Goal: Information Seeking & Learning: Learn about a topic

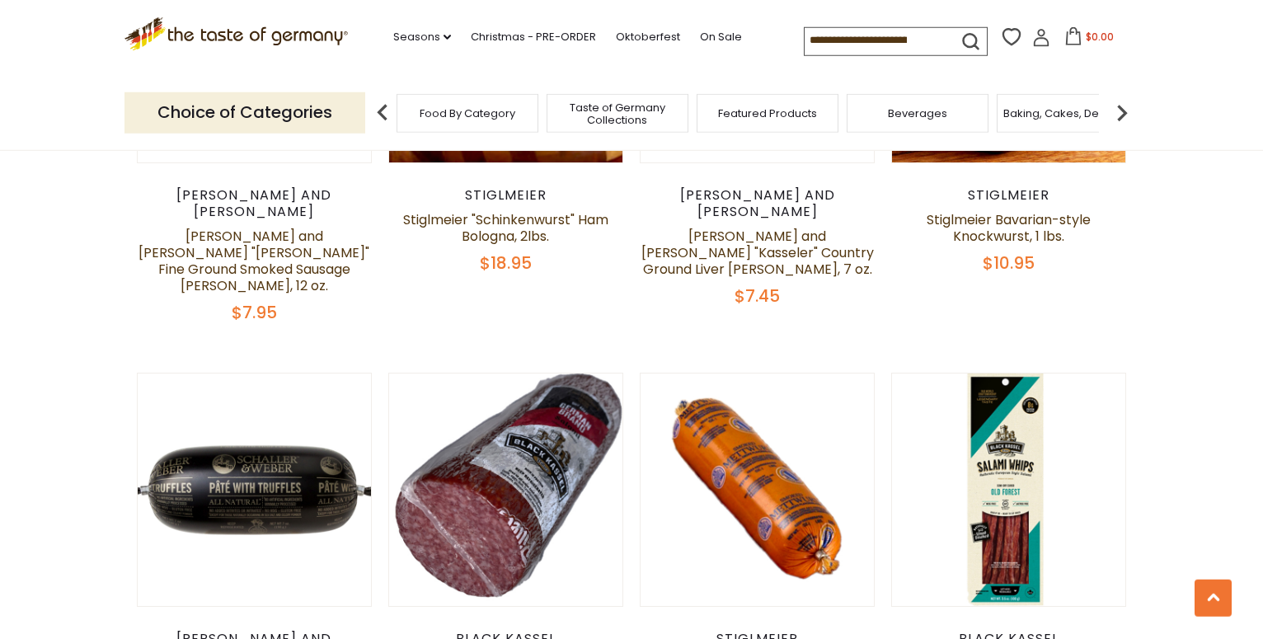
scroll to position [2435, 0]
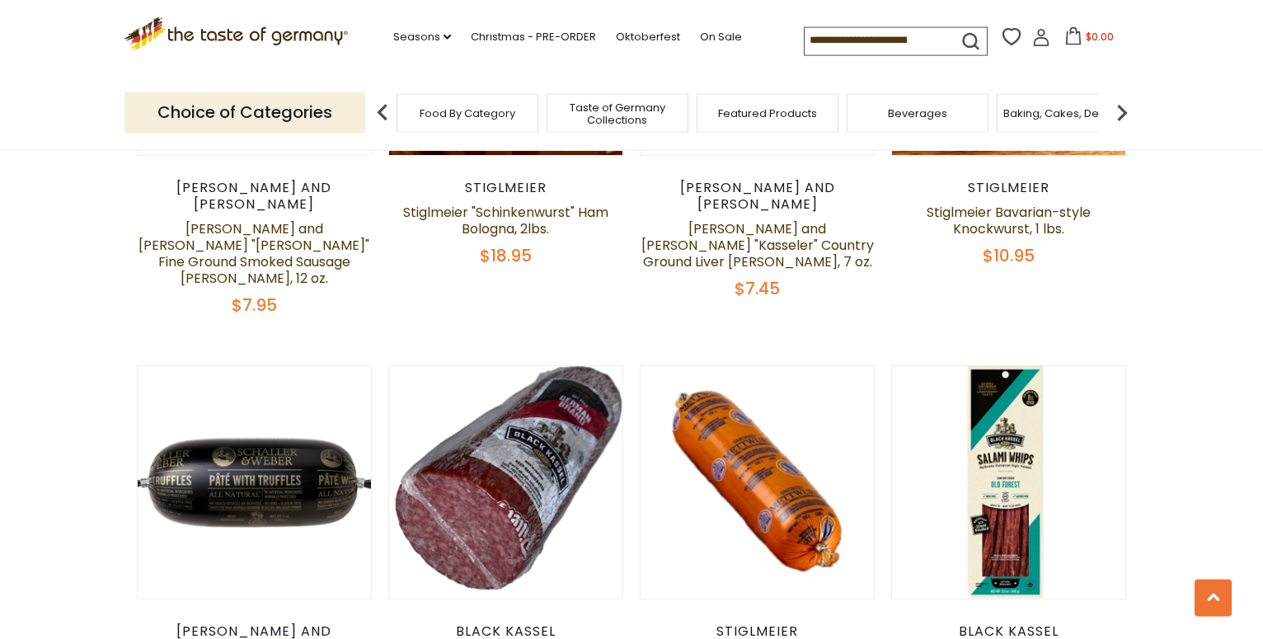
click at [811, 28] on input at bounding box center [873, 39] width 139 height 23
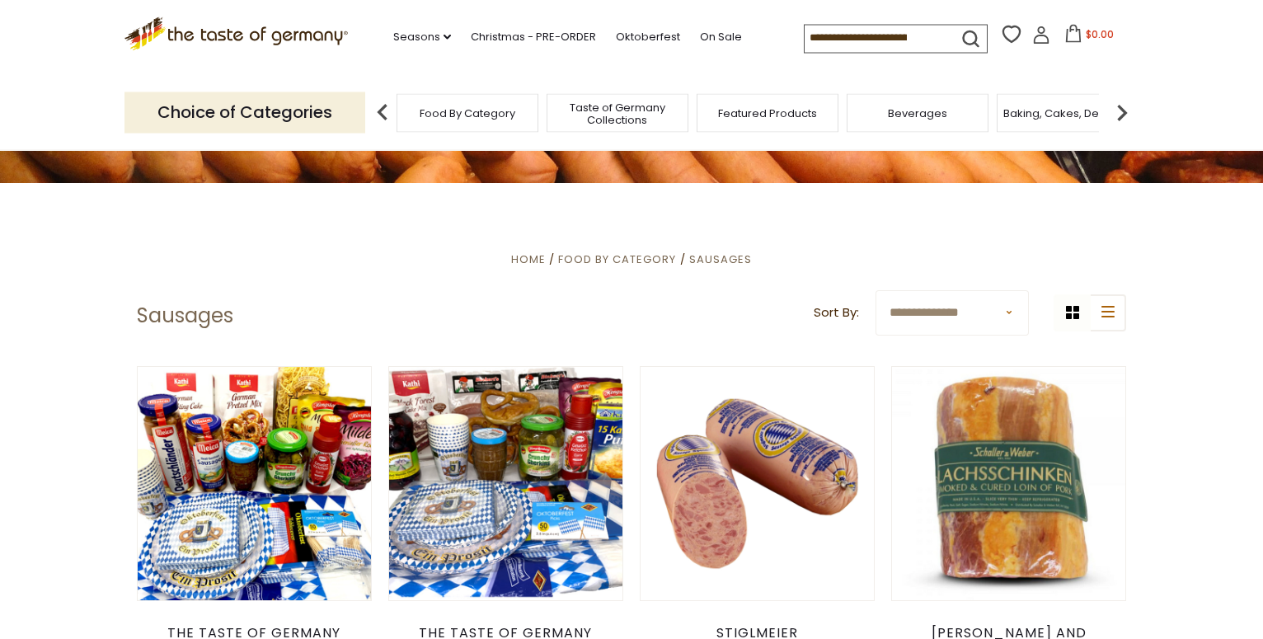
scroll to position [0, 0]
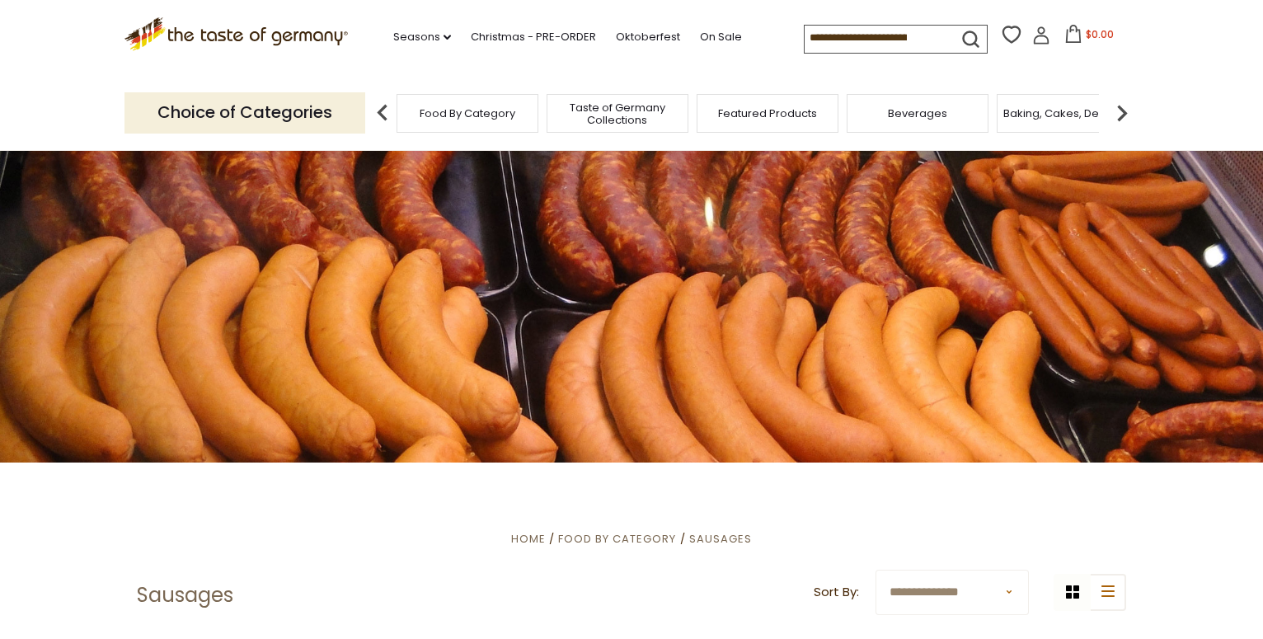
click at [804, 31] on input at bounding box center [873, 37] width 139 height 23
type input "****"
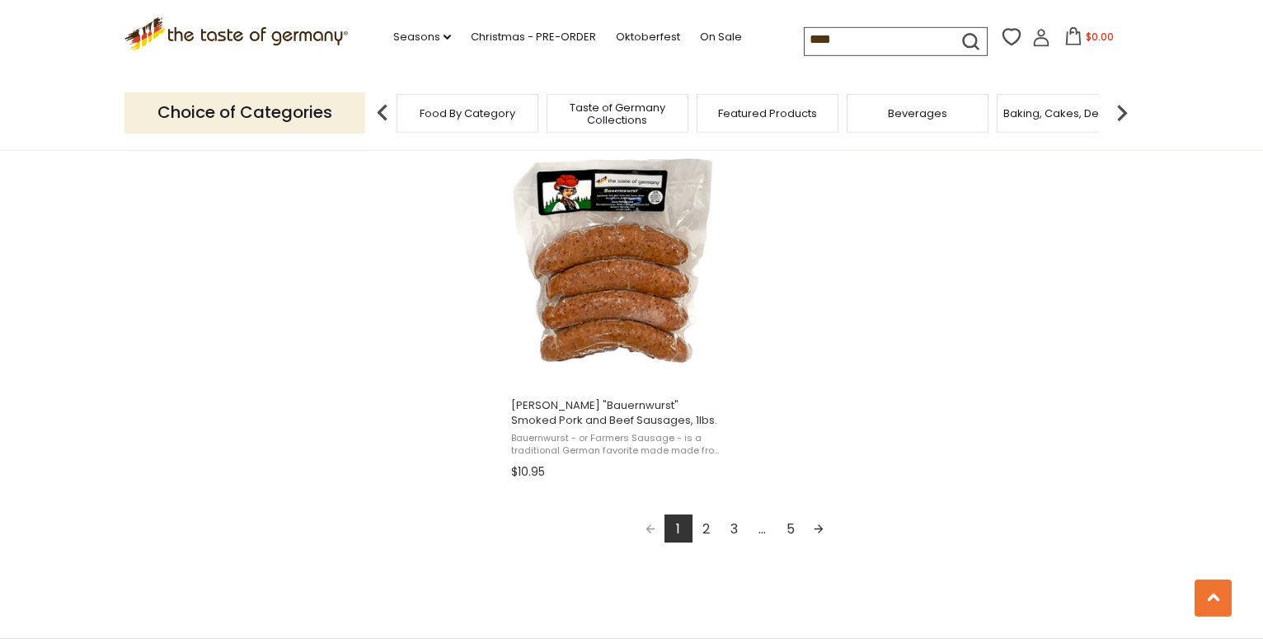
scroll to position [2826, 0]
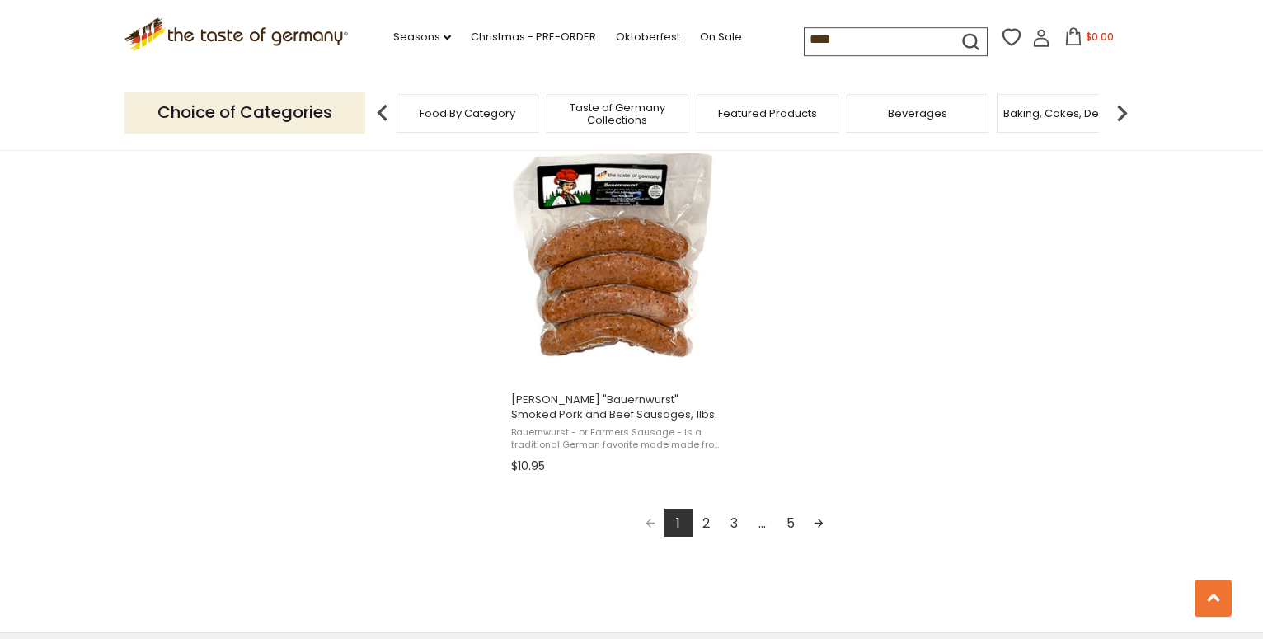
click at [711, 530] on link "2" at bounding box center [706, 523] width 28 height 28
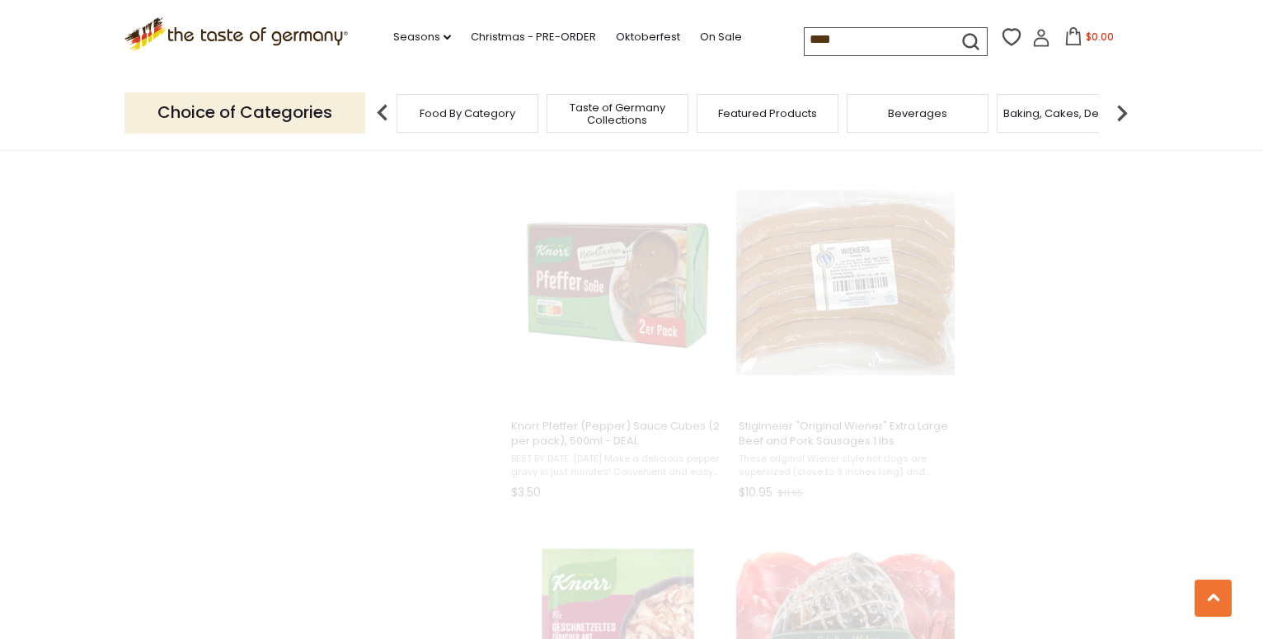
scroll to position [144, 0]
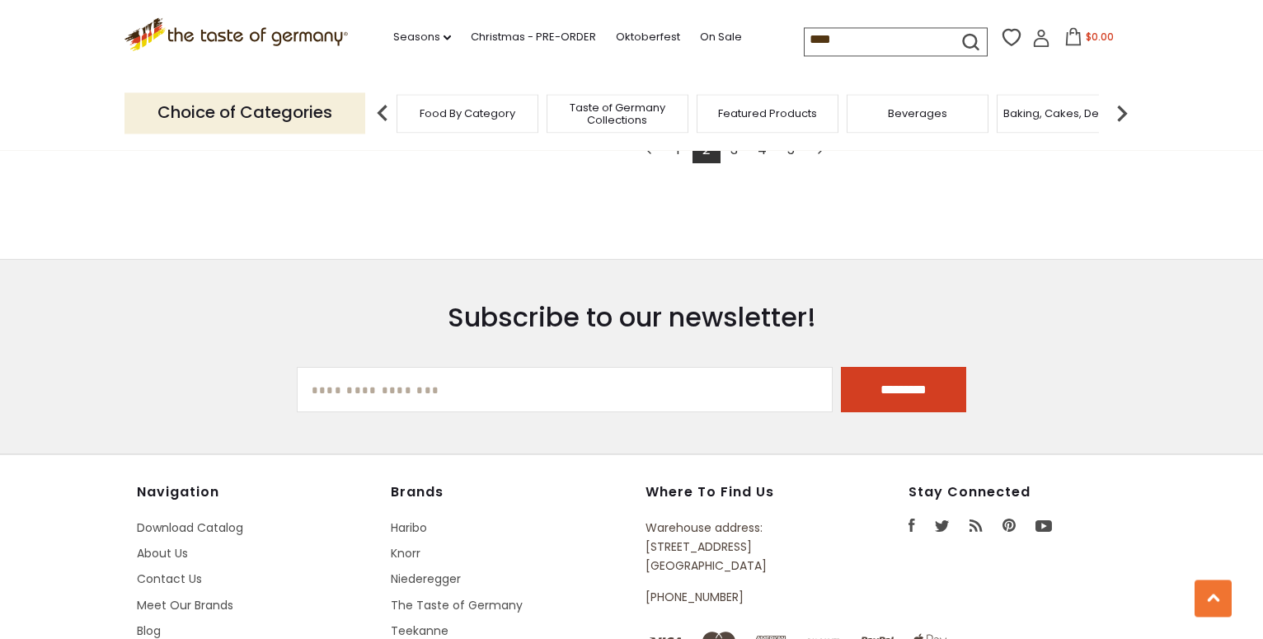
scroll to position [3032, 0]
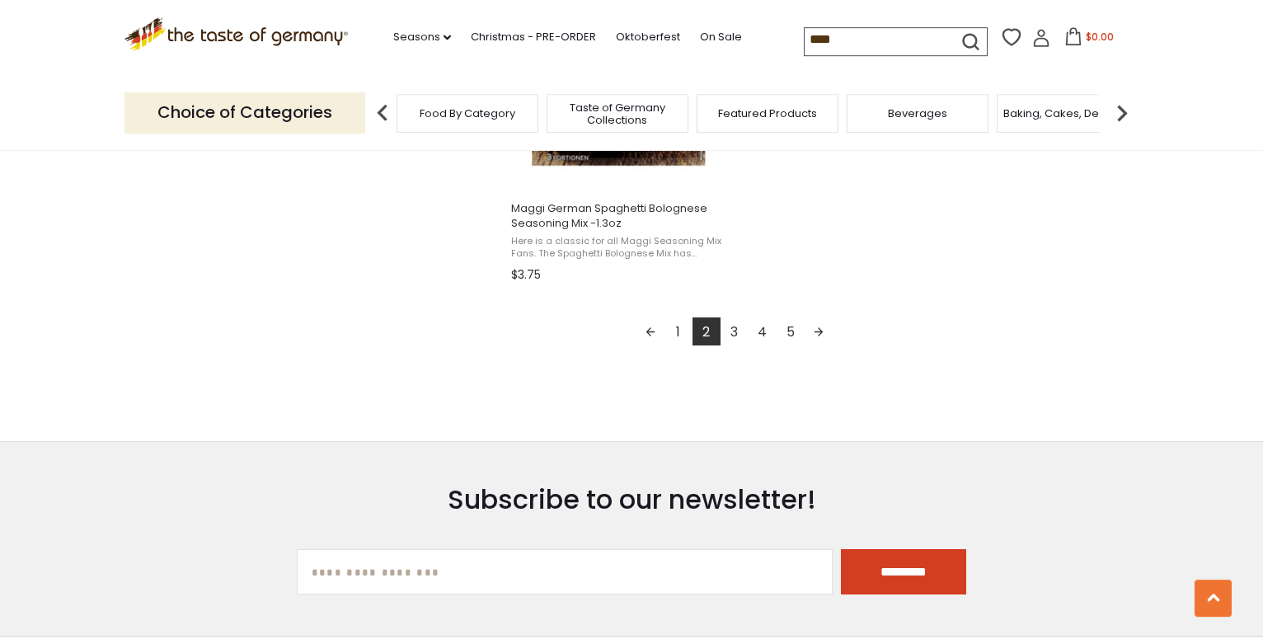
click at [737, 340] on link "3" at bounding box center [734, 331] width 28 height 28
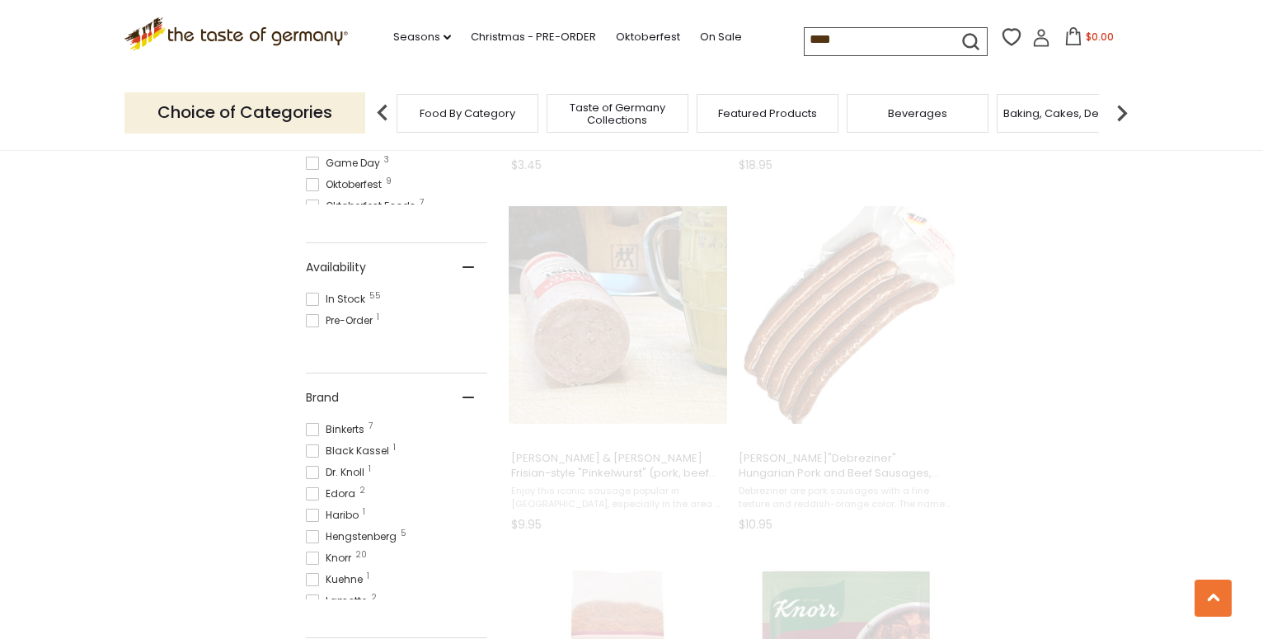
scroll to position [57, 0]
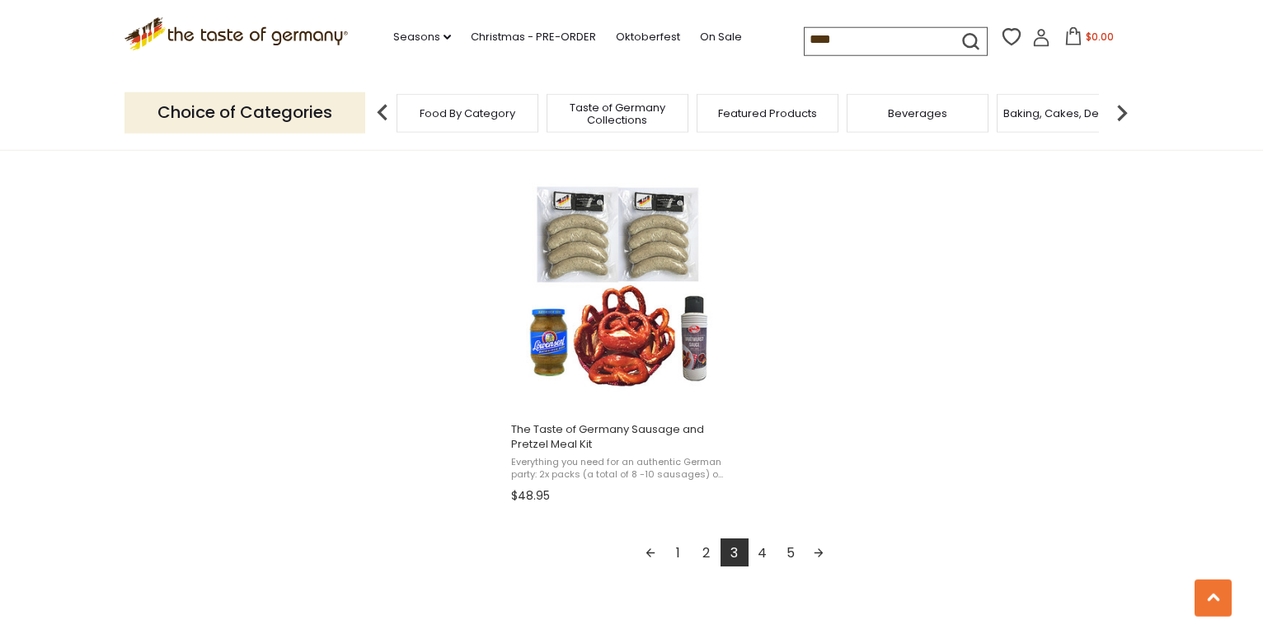
scroll to position [2889, 0]
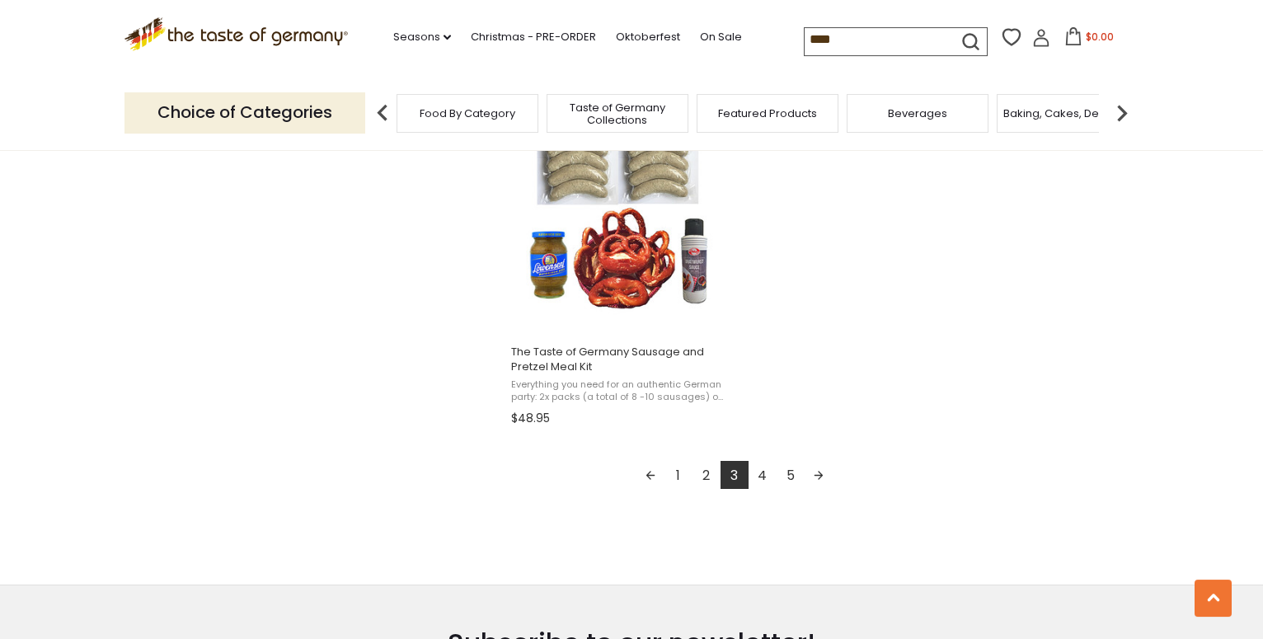
click at [762, 480] on link "4" at bounding box center [762, 475] width 28 height 28
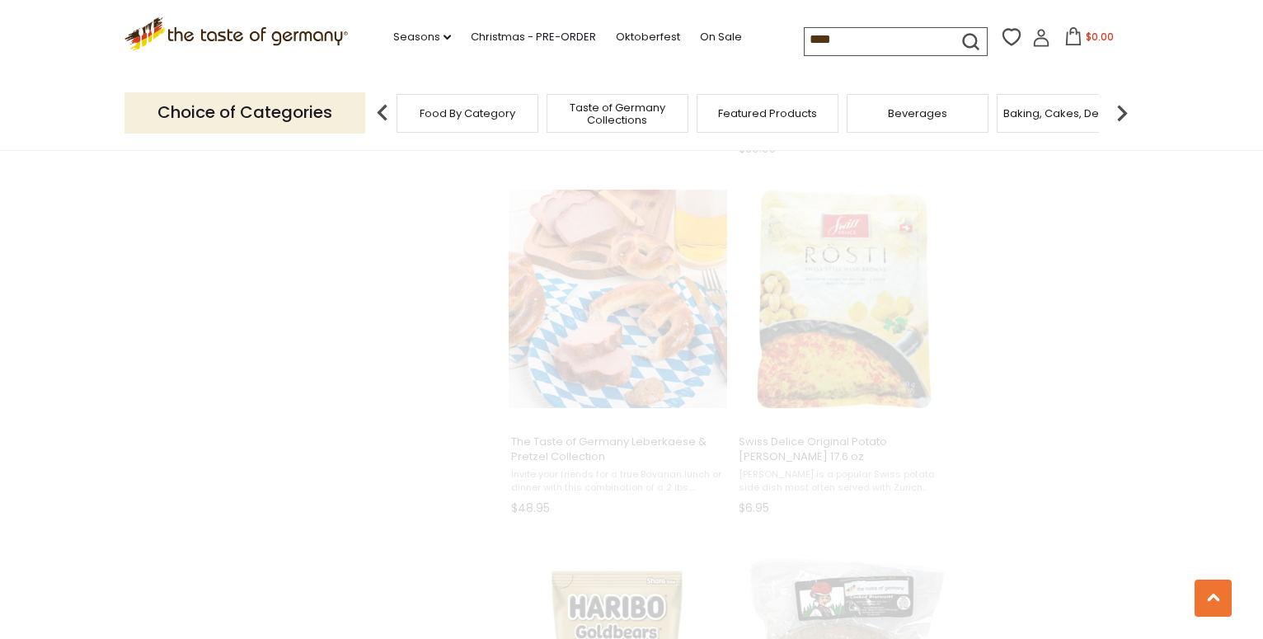
scroll to position [0, 0]
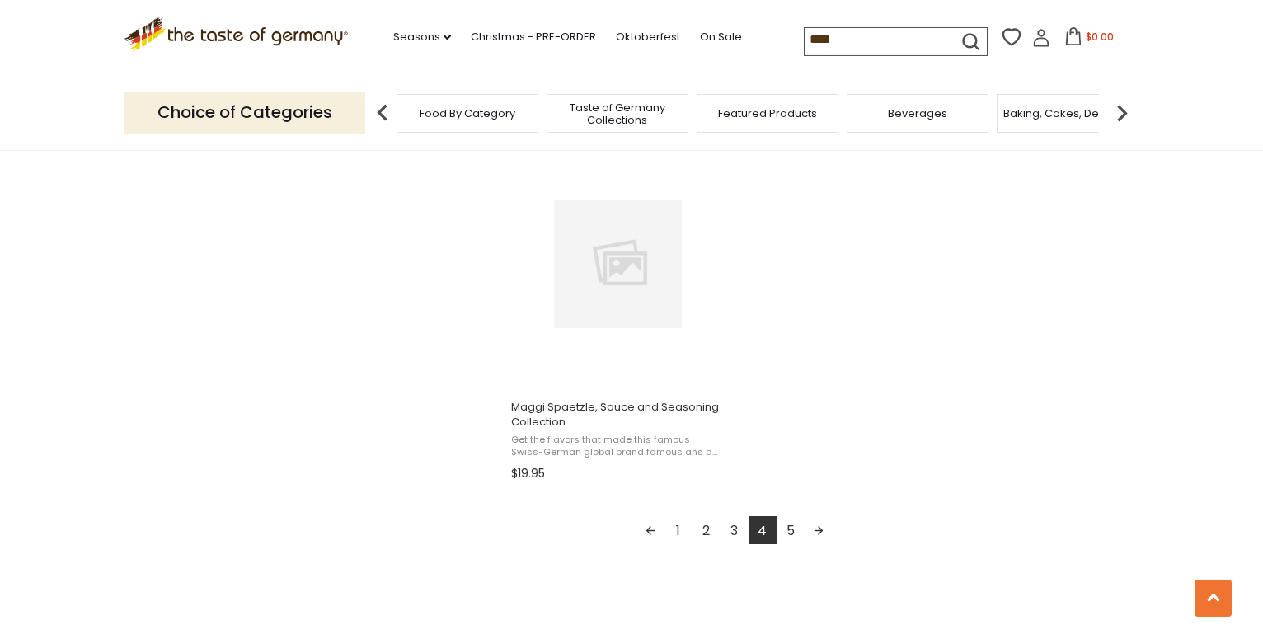
scroll to position [2971, 0]
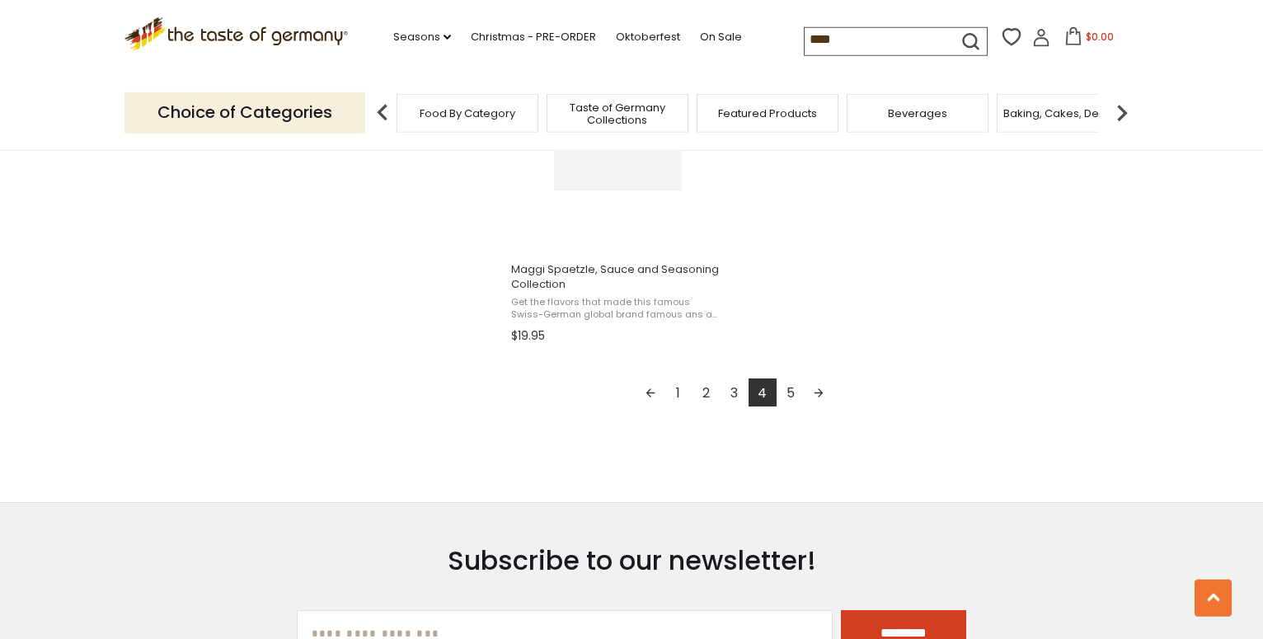
click at [790, 393] on link "5" at bounding box center [790, 392] width 28 height 28
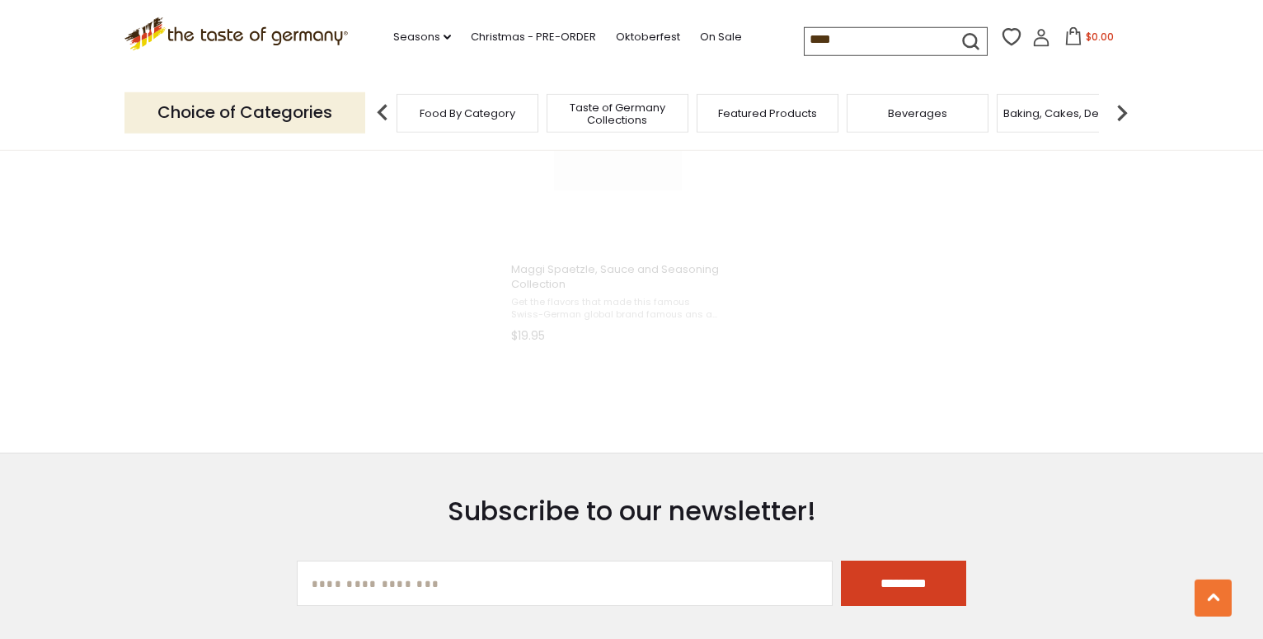
scroll to position [2396, 0]
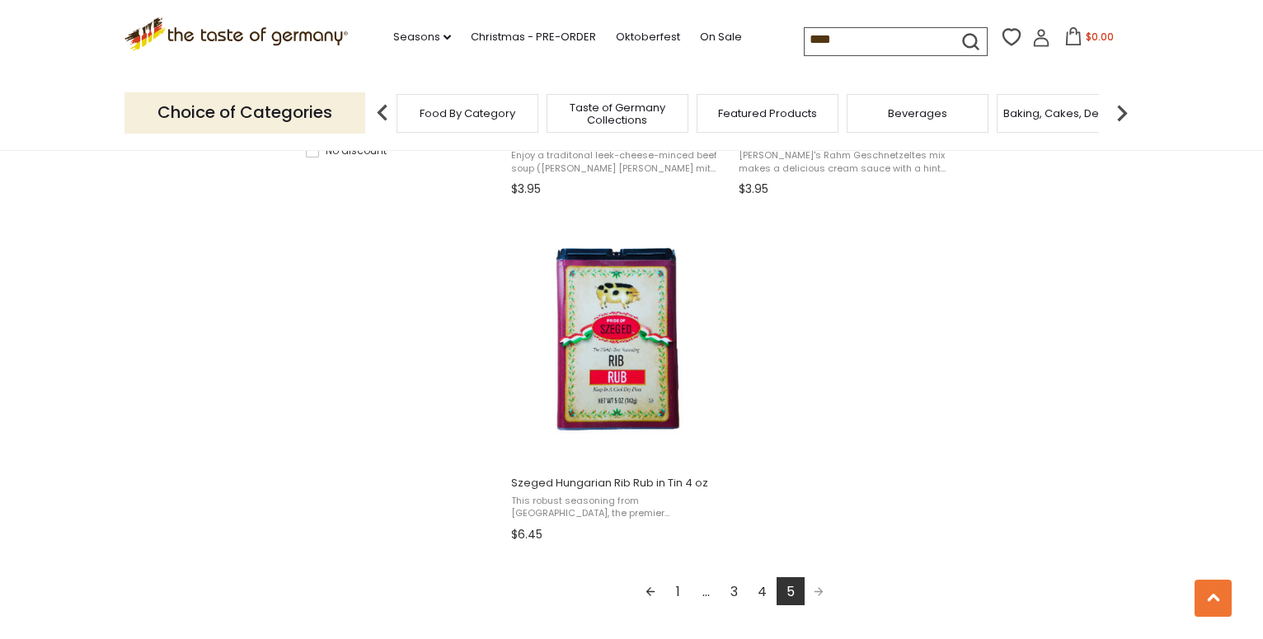
scroll to position [1327, 0]
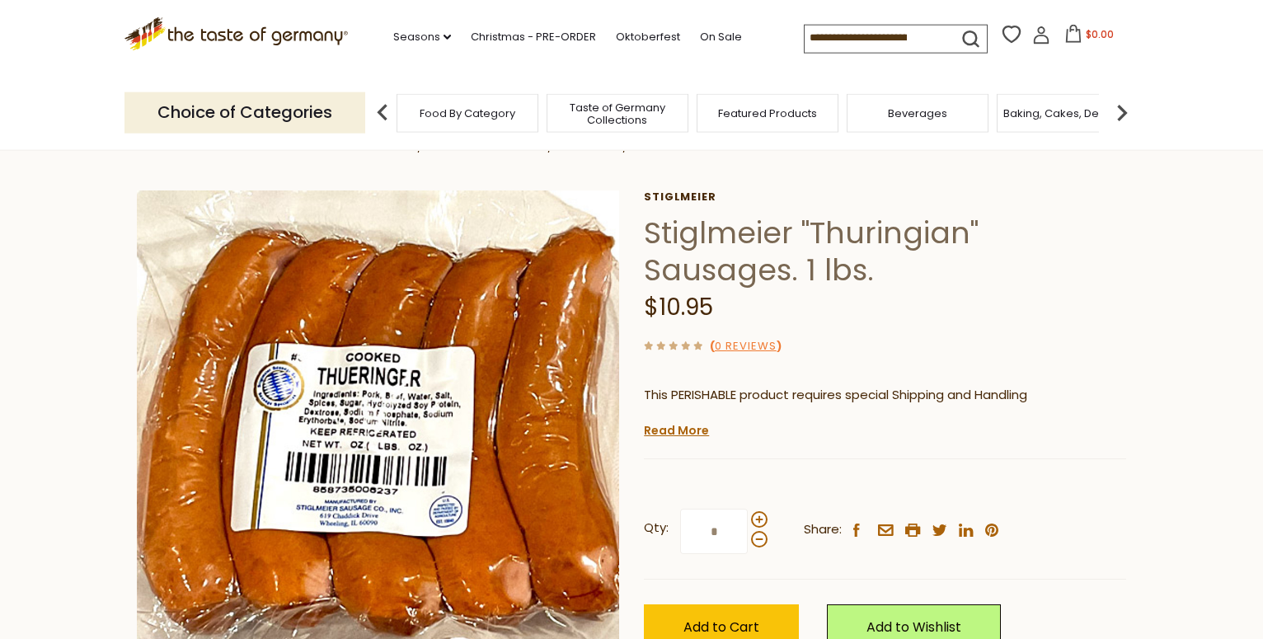
scroll to position [40, 0]
